Goal: Manage account settings

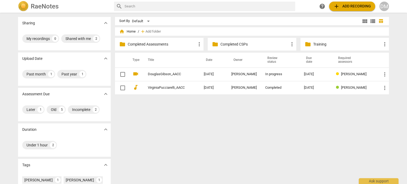
click at [227, 130] on div "Sort By Default view_module view_list table_chart home Home / add Add folder fo…" at bounding box center [254, 98] width 278 height 163
click at [385, 6] on div "DM" at bounding box center [384, 7] width 10 height 10
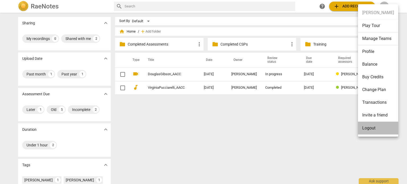
click at [367, 129] on li "Logout" at bounding box center [378, 128] width 40 height 13
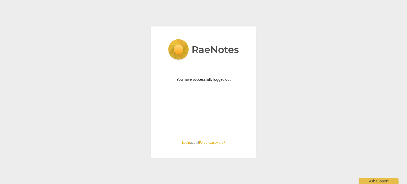
click at [182, 142] on link "Login" at bounding box center [186, 143] width 8 height 4
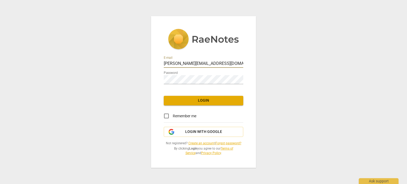
click at [201, 60] on input "[PERSON_NAME][EMAIL_ADDRESS][DOMAIN_NAME]" at bounding box center [203, 64] width 79 height 8
type input "[EMAIL_ADDRESS][DOMAIN_NAME]"
click at [164, 111] on input "Remember me" at bounding box center [166, 116] width 13 height 13
checkbox input "true"
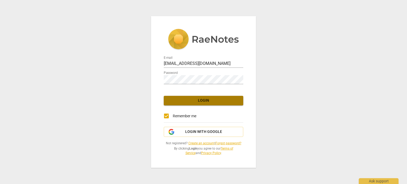
click at [199, 98] on span "Login" at bounding box center [203, 100] width 71 height 5
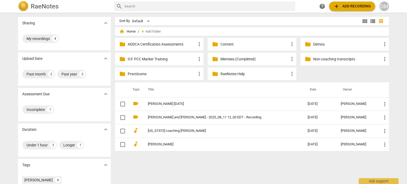
click at [24, 4] on img at bounding box center [23, 6] width 11 height 11
click at [386, 3] on div "DM" at bounding box center [384, 7] width 10 height 10
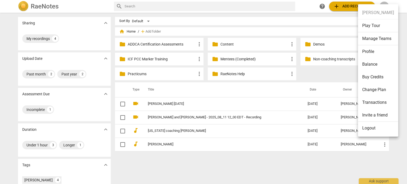
click at [369, 92] on li "Change Plan" at bounding box center [378, 89] width 40 height 13
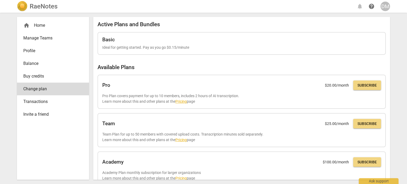
click at [386, 5] on div "DM" at bounding box center [385, 7] width 10 height 10
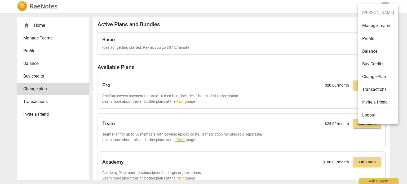
click at [368, 38] on li "Profile" at bounding box center [378, 38] width 40 height 13
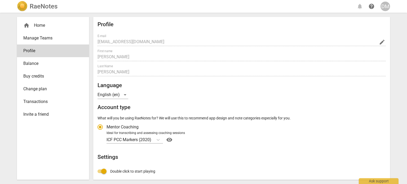
radio input "false"
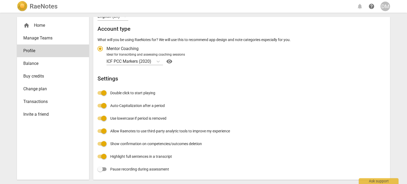
scroll to position [82, 0]
click at [160, 64] on icon "Account type" at bounding box center [157, 61] width 5 height 5
click at [0, 0] on input "Ideal for transcribing and assessing coaching sessions ICF PCC Markers (2020) v…" at bounding box center [0, 0] width 0 height 0
